Goal: Ask a question

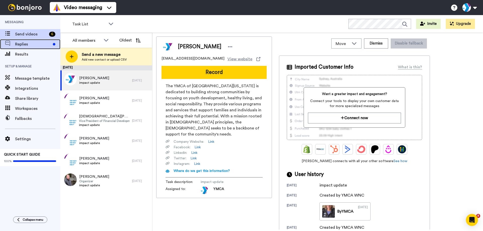
click at [29, 45] on span "Replies" at bounding box center [33, 44] width 36 height 6
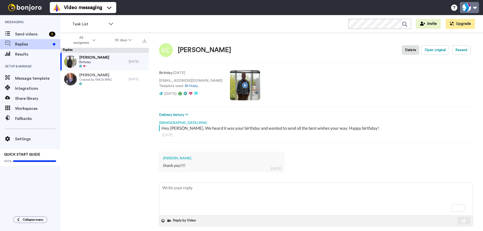
click at [476, 8] on button at bounding box center [469, 7] width 19 height 11
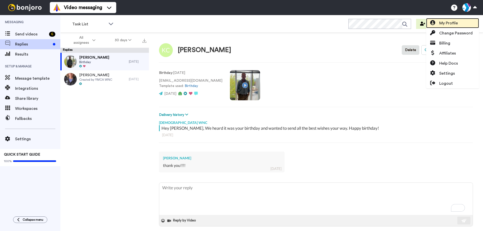
click at [448, 25] on span "My Profile" at bounding box center [448, 23] width 19 height 6
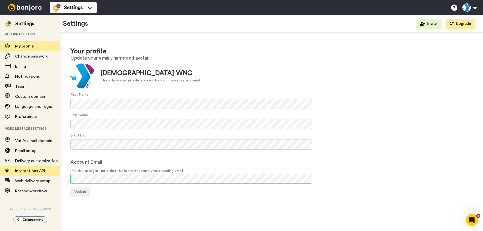
click at [59, 173] on div "Settings Account setting My profile Change password Billing Notifications Team …" at bounding box center [241, 123] width 483 height 216
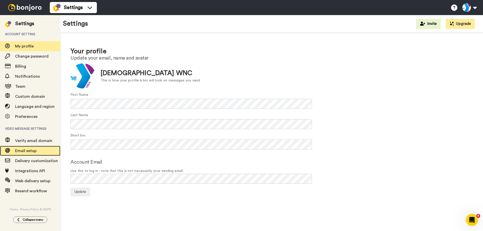
click at [28, 156] on div "Email setup" at bounding box center [30, 151] width 60 height 10
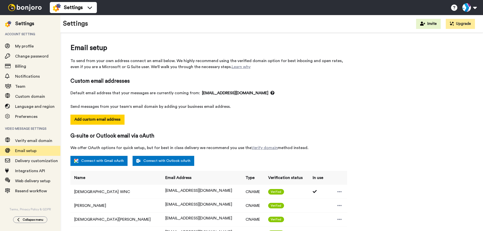
select select "162111"
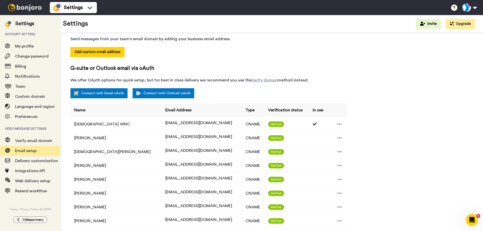
scroll to position [75, 0]
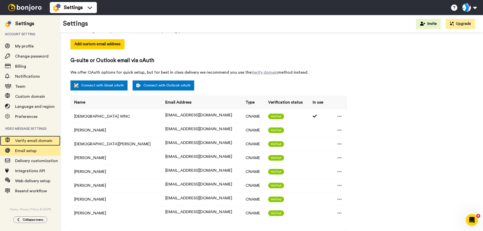
click at [15, 140] on span at bounding box center [7, 140] width 15 height 5
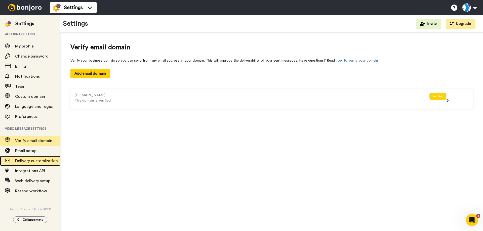
click at [36, 162] on span "Delivery customization" at bounding box center [36, 161] width 43 height 4
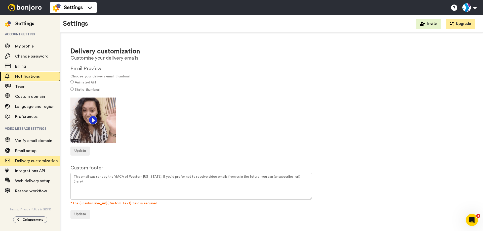
click at [26, 79] on span "Notifications" at bounding box center [37, 76] width 45 height 6
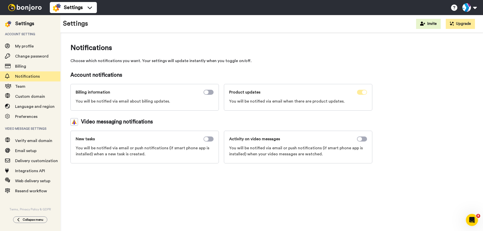
click at [362, 94] on span at bounding box center [362, 92] width 10 height 5
click at [36, 85] on span "Team" at bounding box center [37, 87] width 45 height 6
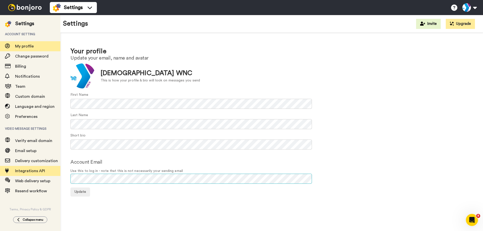
click at [69, 170] on div "Your profile Update your email, name and avatar Update YMCA WNC This is how you…" at bounding box center [271, 122] width 423 height 178
click at [203, 169] on span "Use this to log in - note that this is not necessarily your sending email" at bounding box center [271, 171] width 403 height 5
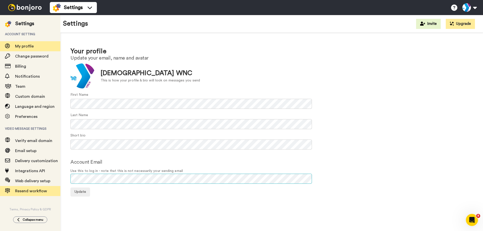
click at [21, 187] on div "Settings Account setting My profile Change password Billing Notifications Team …" at bounding box center [241, 123] width 483 height 216
click at [80, 197] on div "Your profile Update your email, name and avatar Update YMCA WNC This is how you…" at bounding box center [271, 122] width 423 height 178
click at [78, 193] on span "Update" at bounding box center [80, 192] width 12 height 4
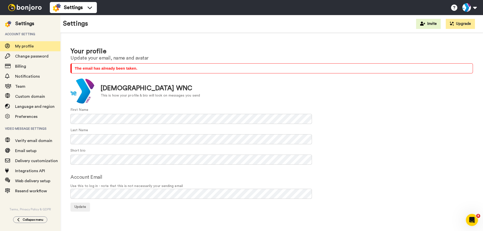
click at [382, 141] on div "Last Name" at bounding box center [271, 136] width 403 height 17
click at [473, 3] on button at bounding box center [469, 7] width 19 height 11
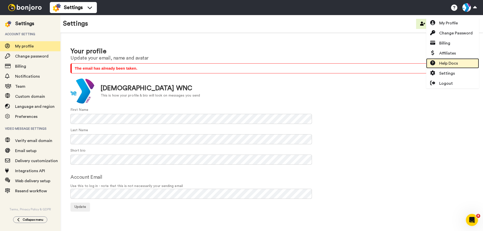
click at [457, 63] on span "Help Docs" at bounding box center [448, 63] width 19 height 6
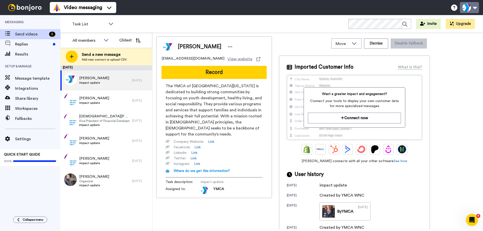
click at [476, 9] on button at bounding box center [469, 7] width 19 height 11
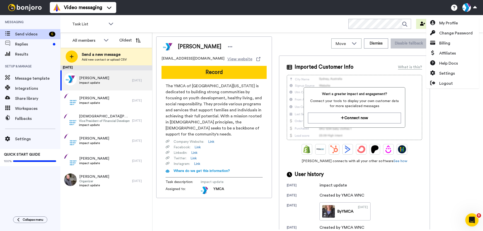
click at [475, 220] on div "Open Intercom Messenger" at bounding box center [471, 219] width 17 height 17
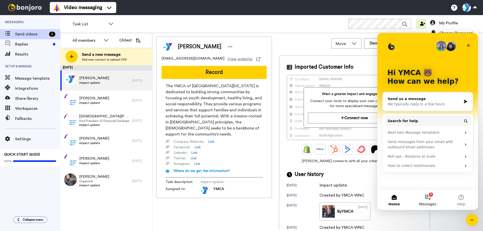
click at [429, 203] on span "Messages" at bounding box center [427, 205] width 17 height 4
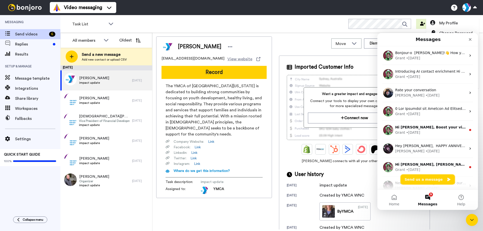
click at [424, 181] on button "Send us a message" at bounding box center [428, 180] width 54 height 10
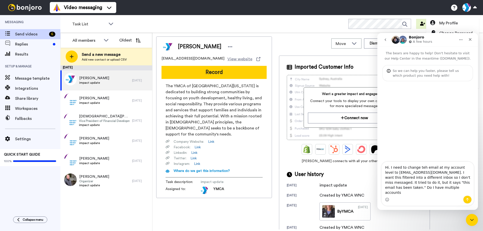
type textarea "Hi. I need to change teh email at my account level to give@ymcawnc.org. I want …"
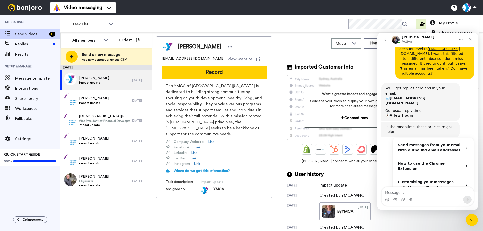
scroll to position [86, 0]
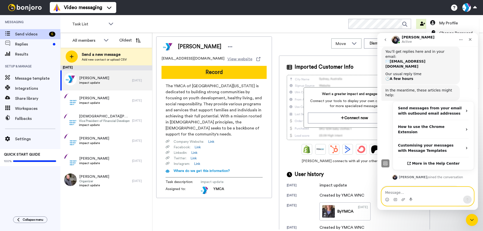
click at [394, 195] on textarea "Message…" at bounding box center [428, 191] width 92 height 9
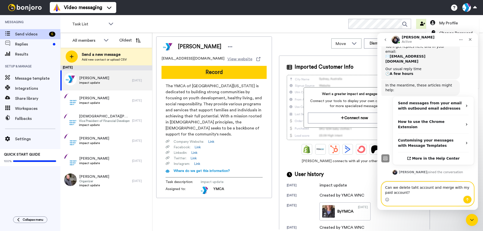
click at [412, 188] on textarea "Can we delete taht account and merge with my paid account?" at bounding box center [428, 189] width 92 height 14
click at [434, 185] on textarea "Can we delete that account and merge with my paid account?" at bounding box center [428, 189] width 92 height 14
type textarea "Can we delete that account and/or merge with my paid account?"
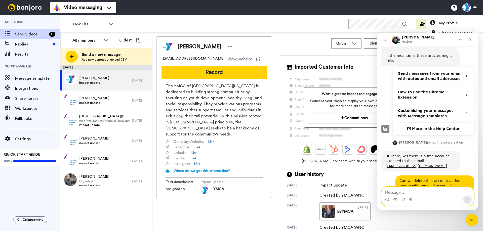
scroll to position [142, 0]
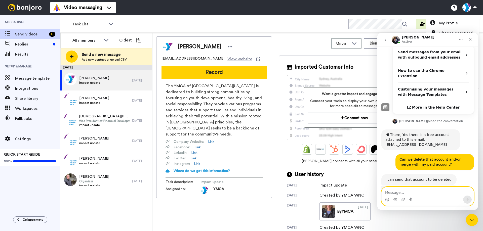
click at [447, 194] on textarea "Message…" at bounding box center [428, 191] width 92 height 9
type textarea "Awesome."
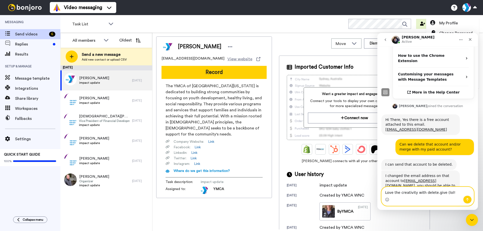
type textarea "Love the creativity with delete.give (lol!)"
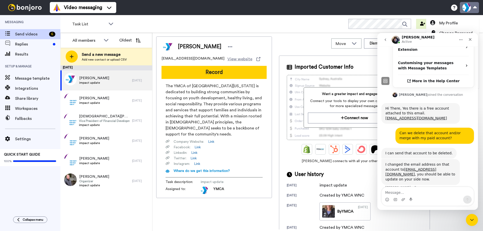
click at [464, 10] on button at bounding box center [469, 7] width 19 height 11
click at [466, 9] on button at bounding box center [469, 7] width 19 height 11
click at [450, 23] on span "My Profile" at bounding box center [448, 23] width 19 height 6
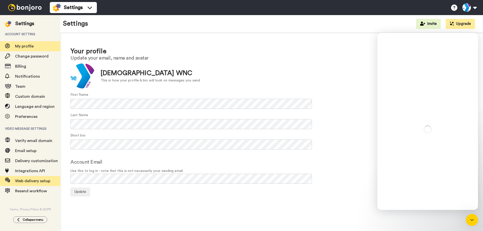
click at [41, 180] on div "Settings Account setting My profile Change password Billing Notifications Team …" at bounding box center [241, 123] width 483 height 216
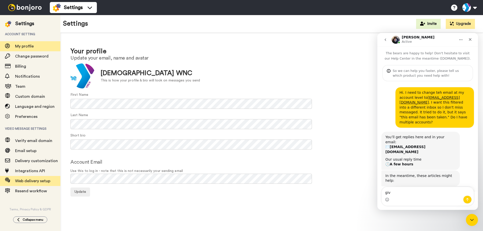
scroll to position [168, 0]
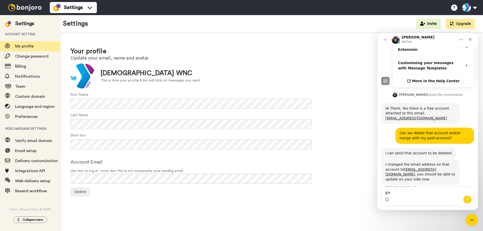
type textarea "giv"
click at [57, 181] on div "Settings Account setting My profile Change password Billing Notifications Team …" at bounding box center [241, 123] width 483 height 216
click at [78, 192] on span "Update" at bounding box center [80, 192] width 12 height 4
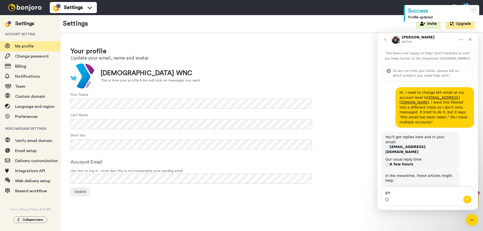
scroll to position [168, 0]
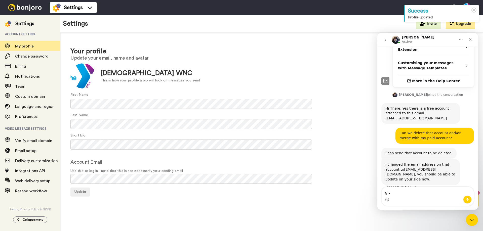
click at [404, 194] on textarea "giv" at bounding box center [428, 191] width 92 height 9
type textarea "g"
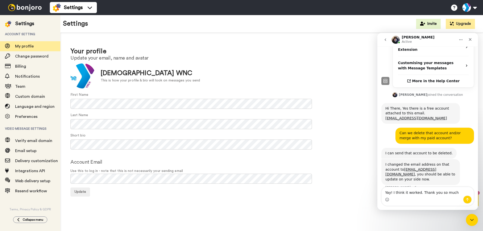
type textarea "Yay! I think it worked. Thank you so much!"
